Goal: Task Accomplishment & Management: Use online tool/utility

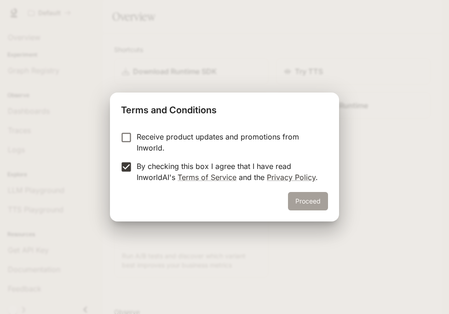
click at [319, 208] on button "Proceed" at bounding box center [308, 201] width 40 height 18
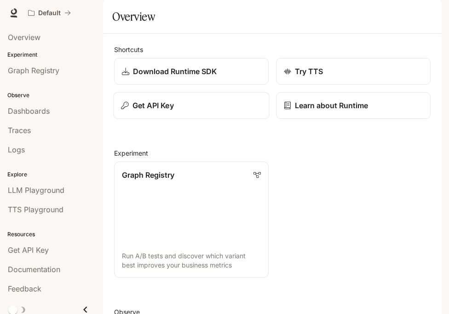
click at [176, 111] on div "Get API Key" at bounding box center [191, 105] width 140 height 11
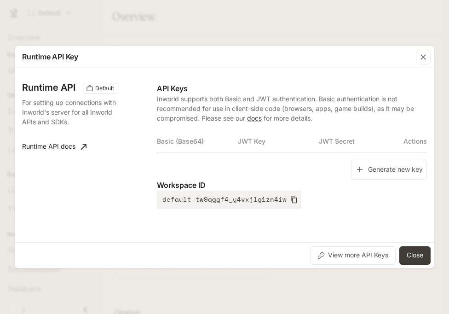
click at [348, 169] on div "Generate new key" at bounding box center [292, 170] width 270 height 20
click at [358, 169] on icon "button" at bounding box center [359, 169] width 9 height 9
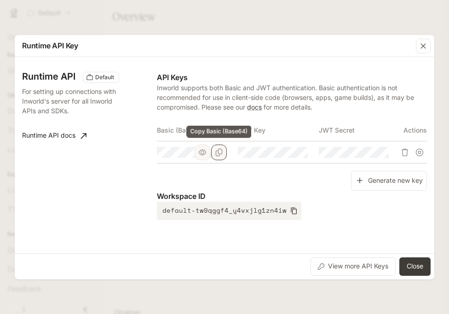
click at [221, 155] on icon "Copy Basic (Base64)" at bounding box center [218, 152] width 7 height 7
click at [408, 259] on button "Close" at bounding box center [414, 266] width 31 height 18
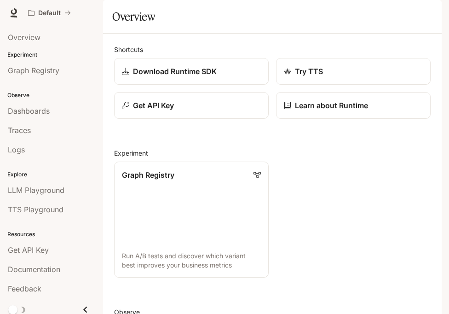
click at [429, 10] on icon "button" at bounding box center [428, 12] width 7 height 7
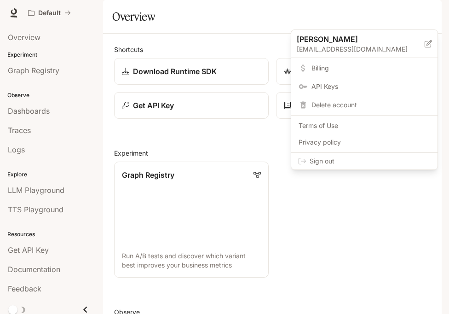
click at [391, 157] on span "Sign out" at bounding box center [370, 160] width 121 height 9
